Goal: Navigation & Orientation: Find specific page/section

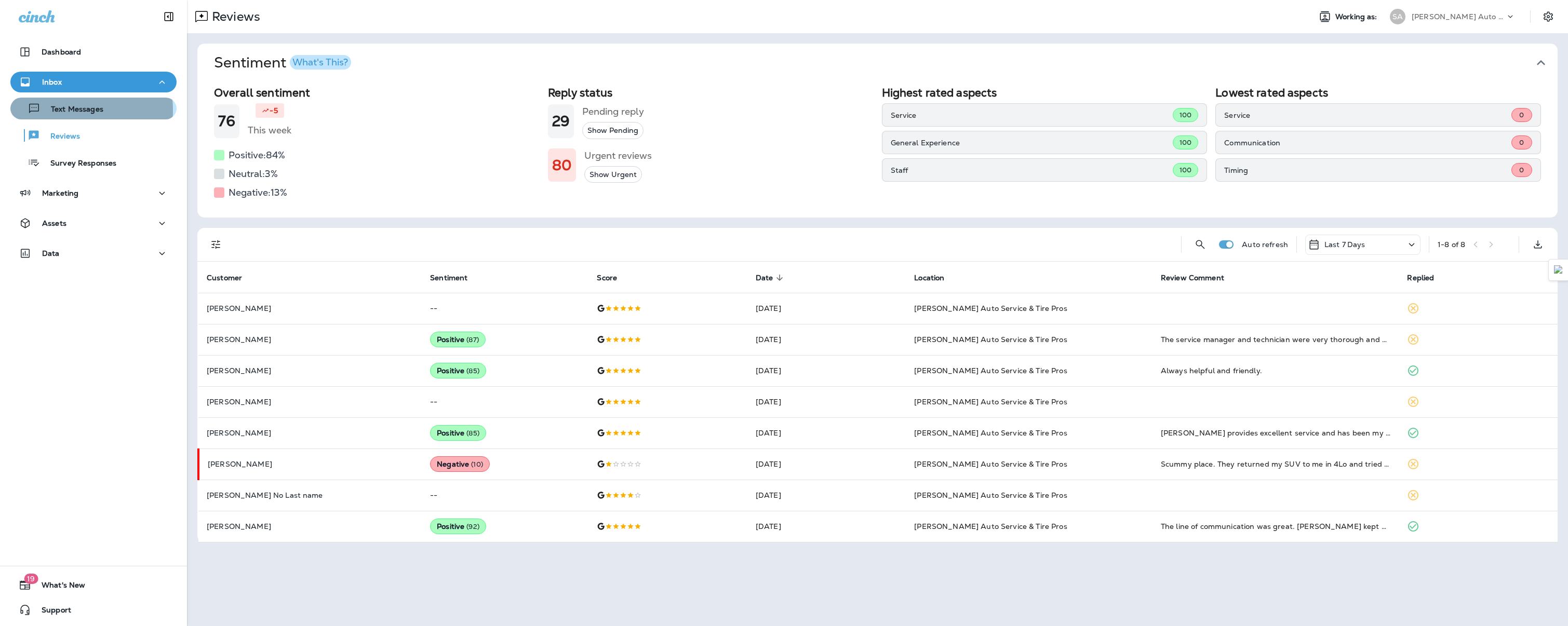
click at [72, 110] on p "Text Messages" at bounding box center [71, 110] width 63 height 10
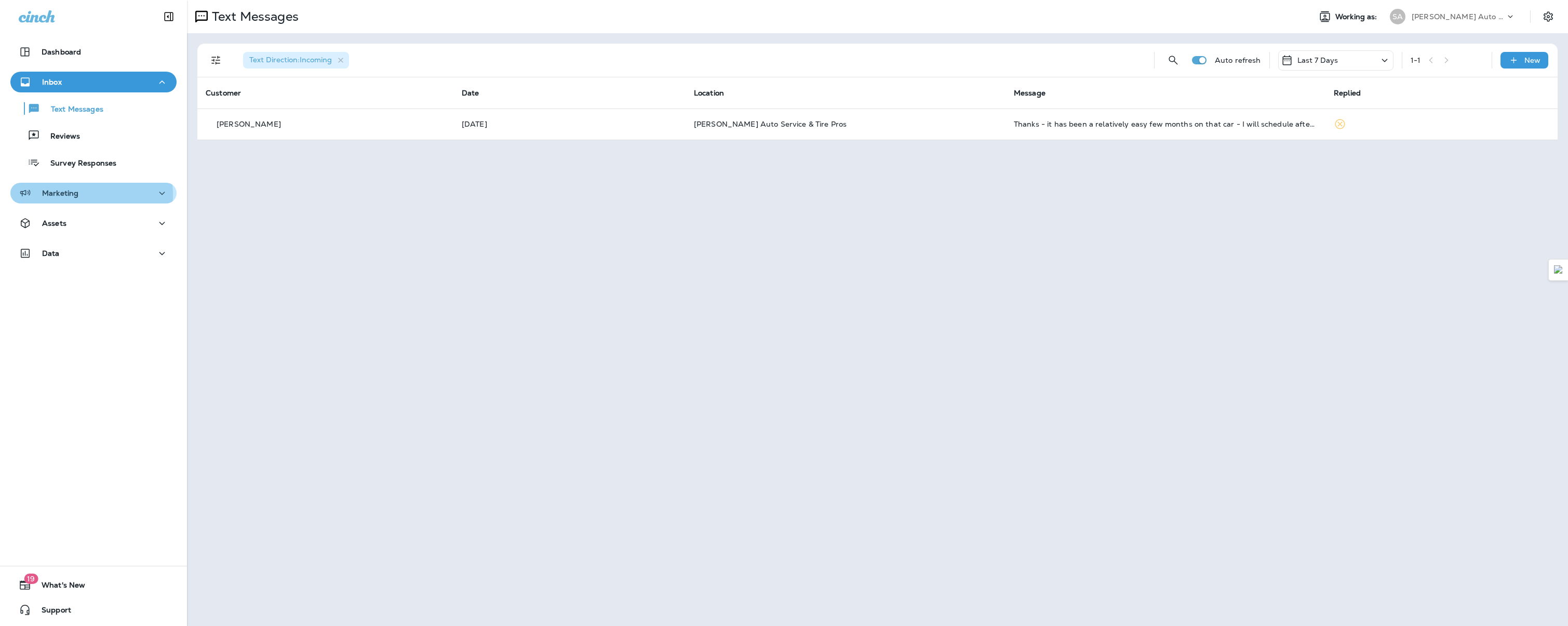
click at [80, 194] on div "Marketing" at bounding box center [93, 192] width 150 height 13
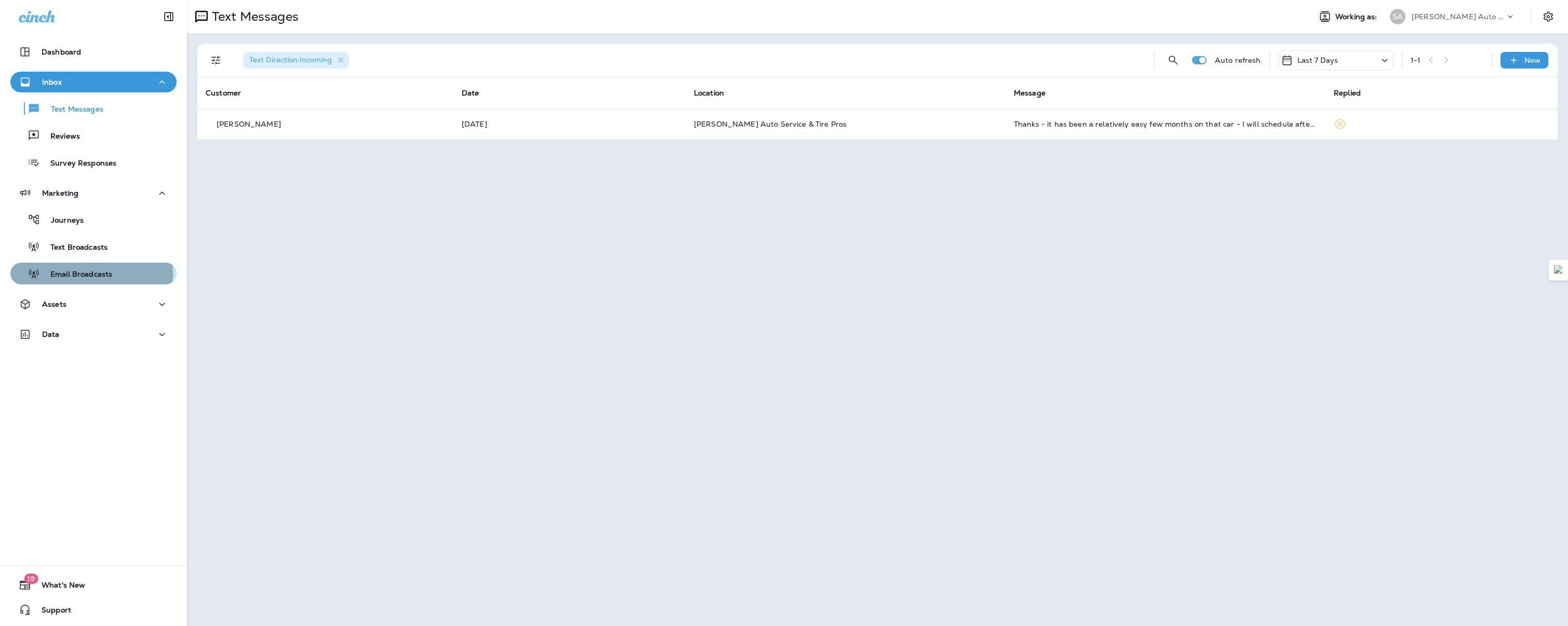
click at [89, 273] on p "Email Broadcasts" at bounding box center [75, 275] width 72 height 10
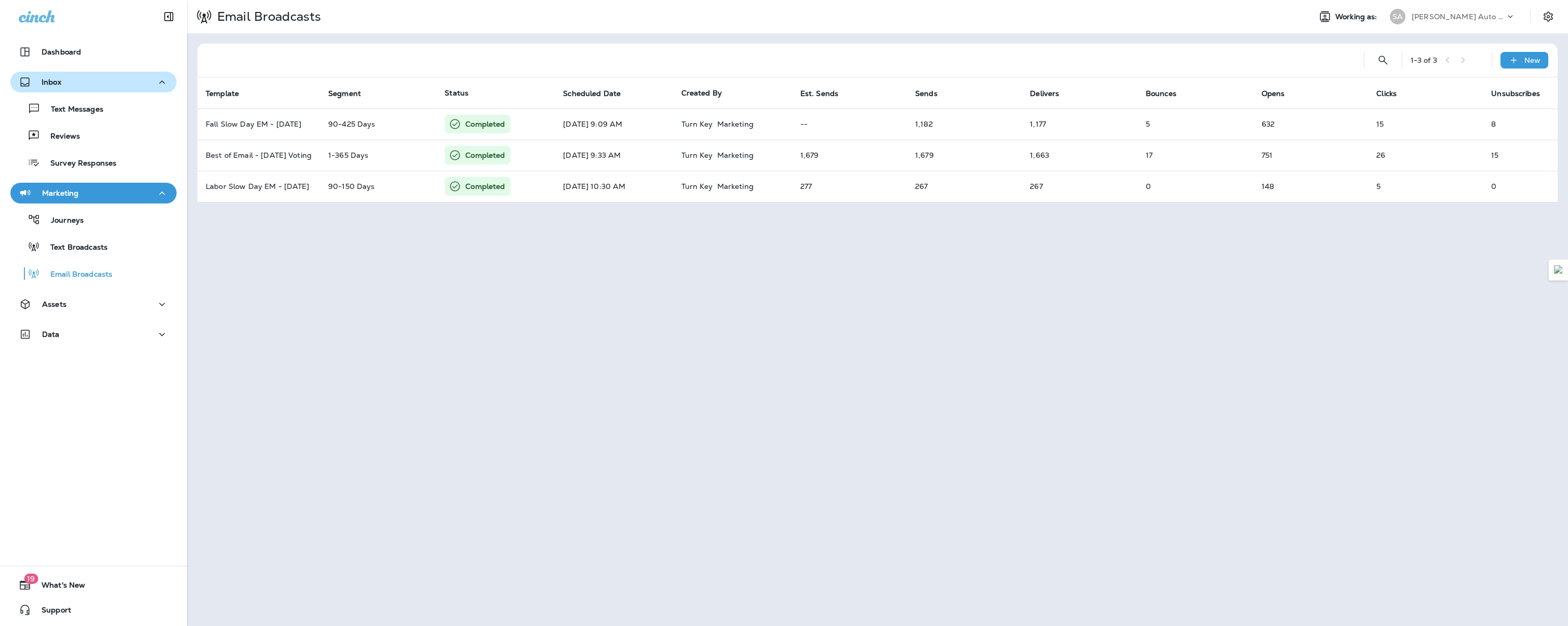
click at [76, 82] on div "Inbox" at bounding box center [93, 81] width 150 height 13
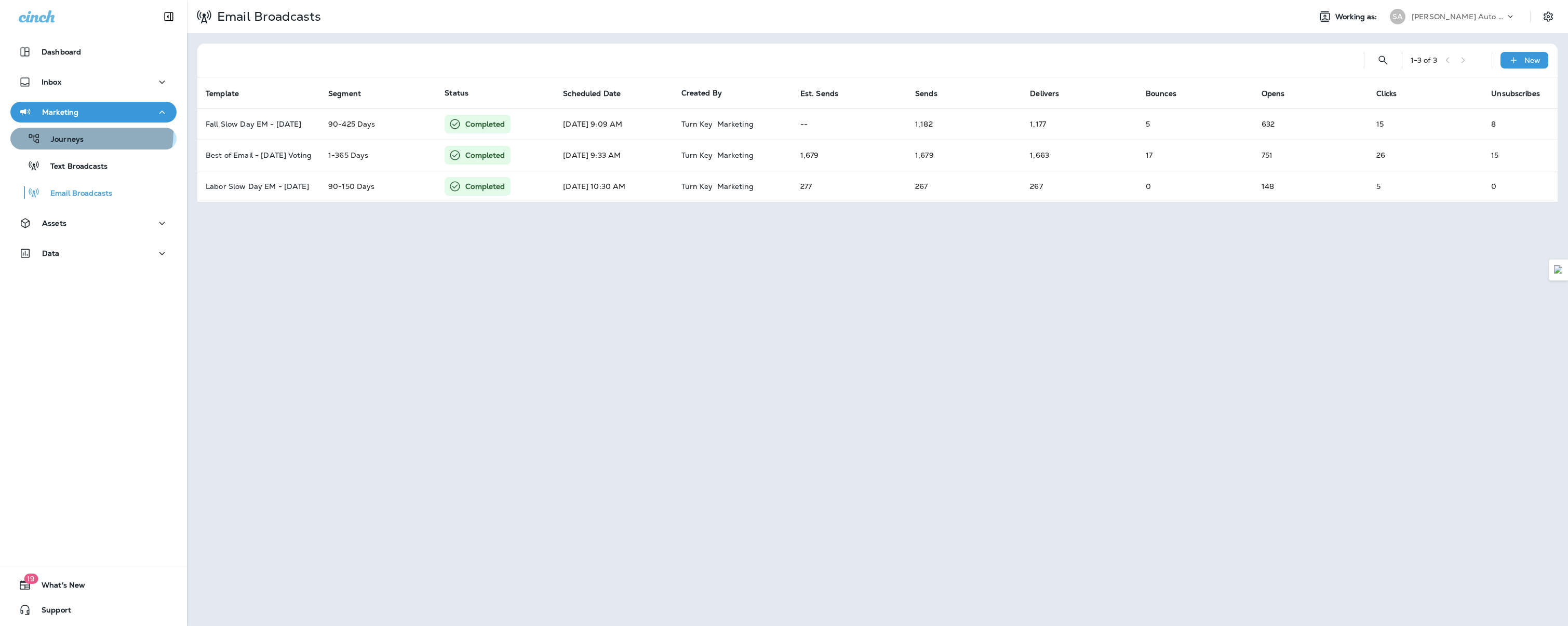
click at [81, 132] on div "Journeys" at bounding box center [50, 139] width 69 height 16
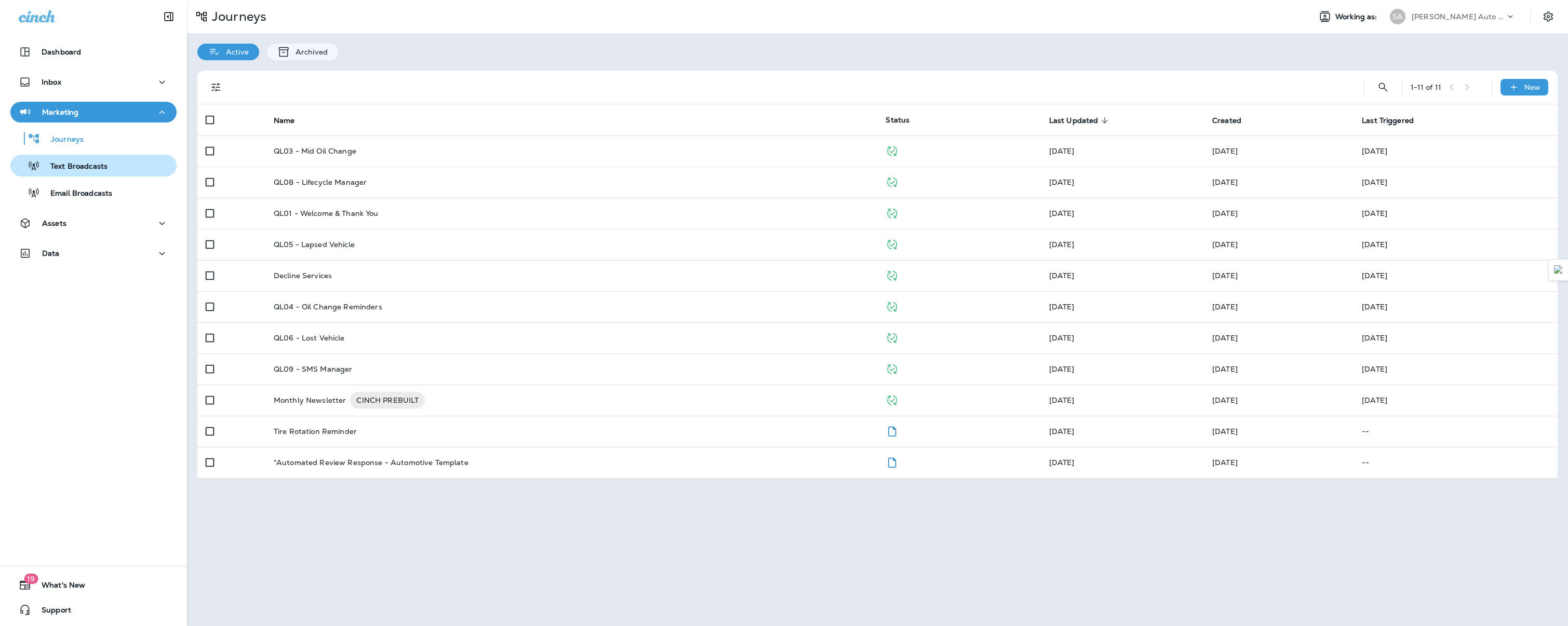
click at [82, 168] on p "Text Broadcasts" at bounding box center [73, 167] width 67 height 10
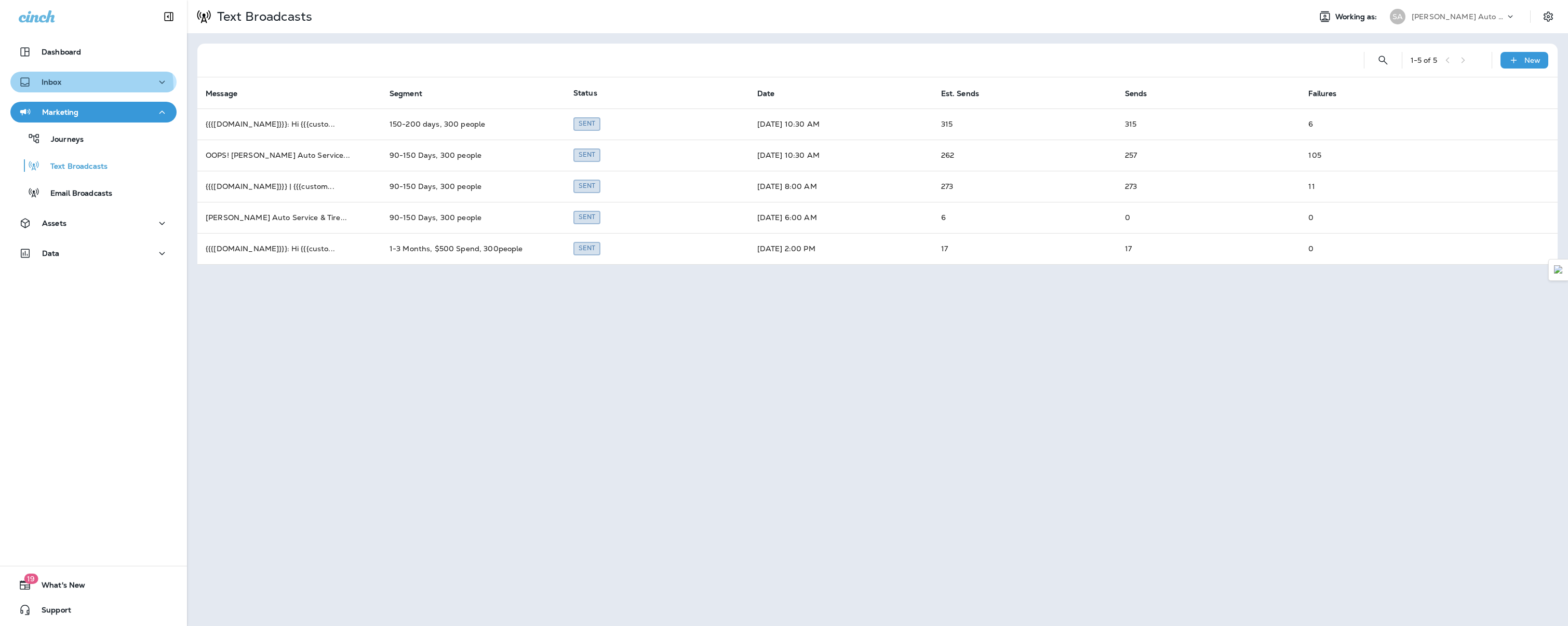
click at [74, 87] on div "Inbox" at bounding box center [93, 81] width 150 height 13
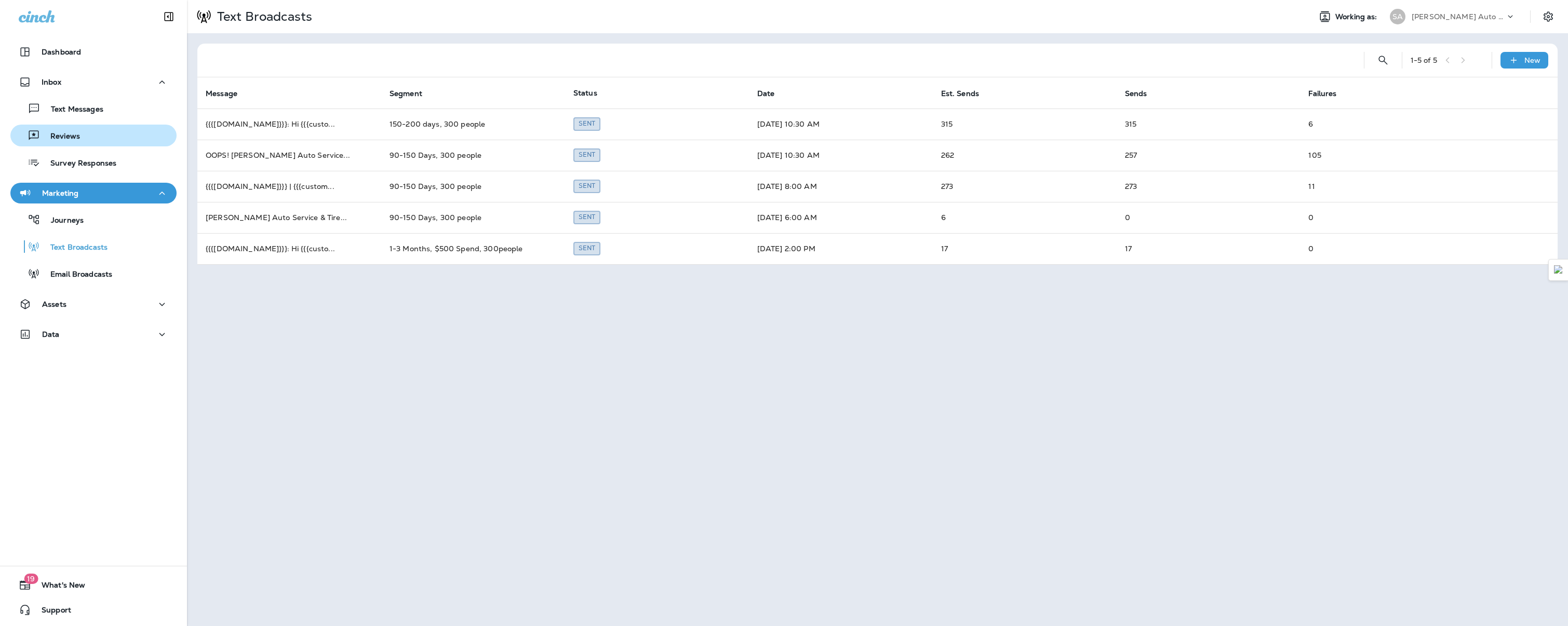
click at [80, 134] on div "Reviews" at bounding box center [93, 136] width 158 height 16
